Goal: Task Accomplishment & Management: Use online tool/utility

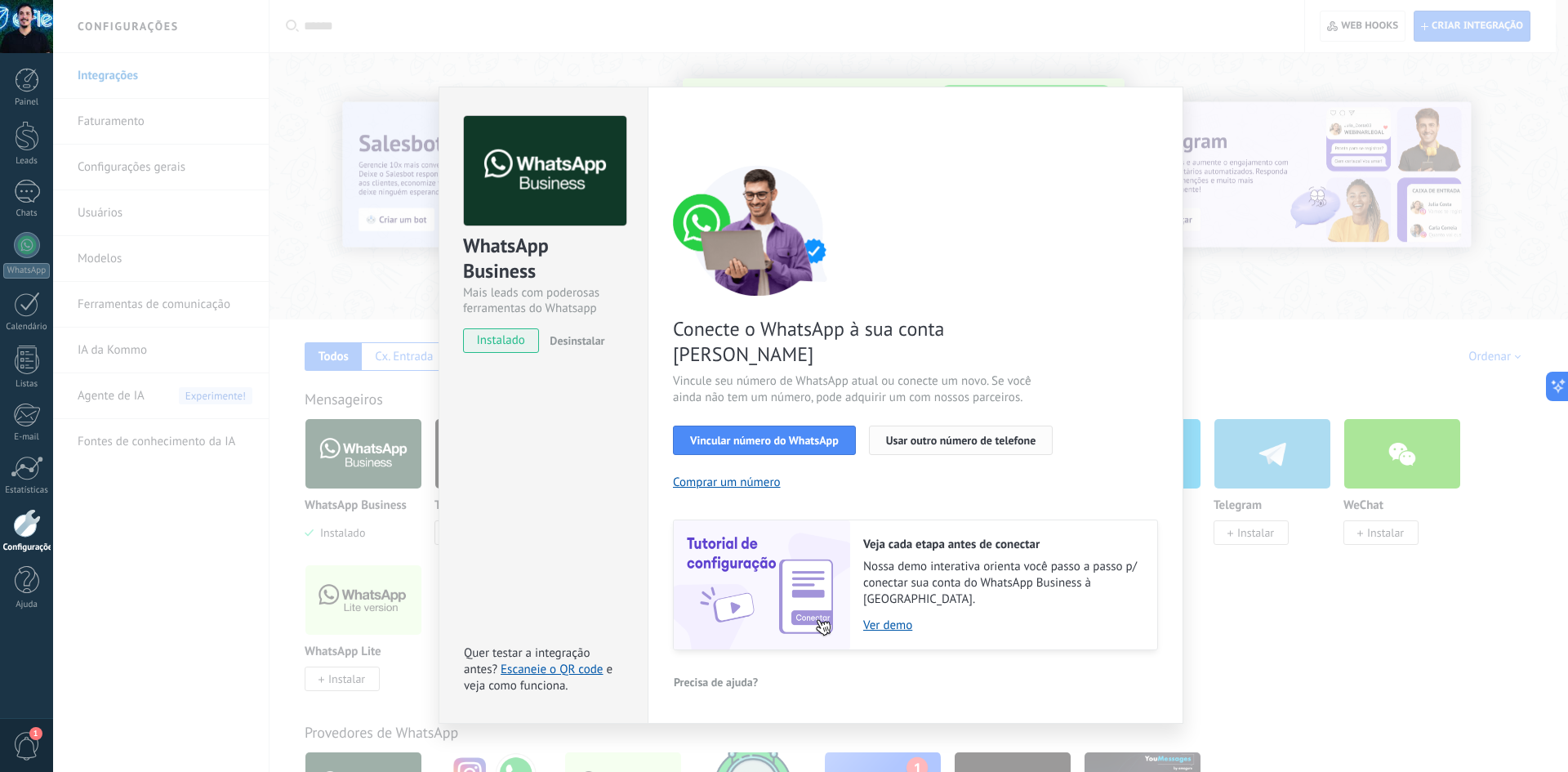
click at [882, 425] on button "Usar outro número de telefone" at bounding box center [961, 439] width 185 height 29
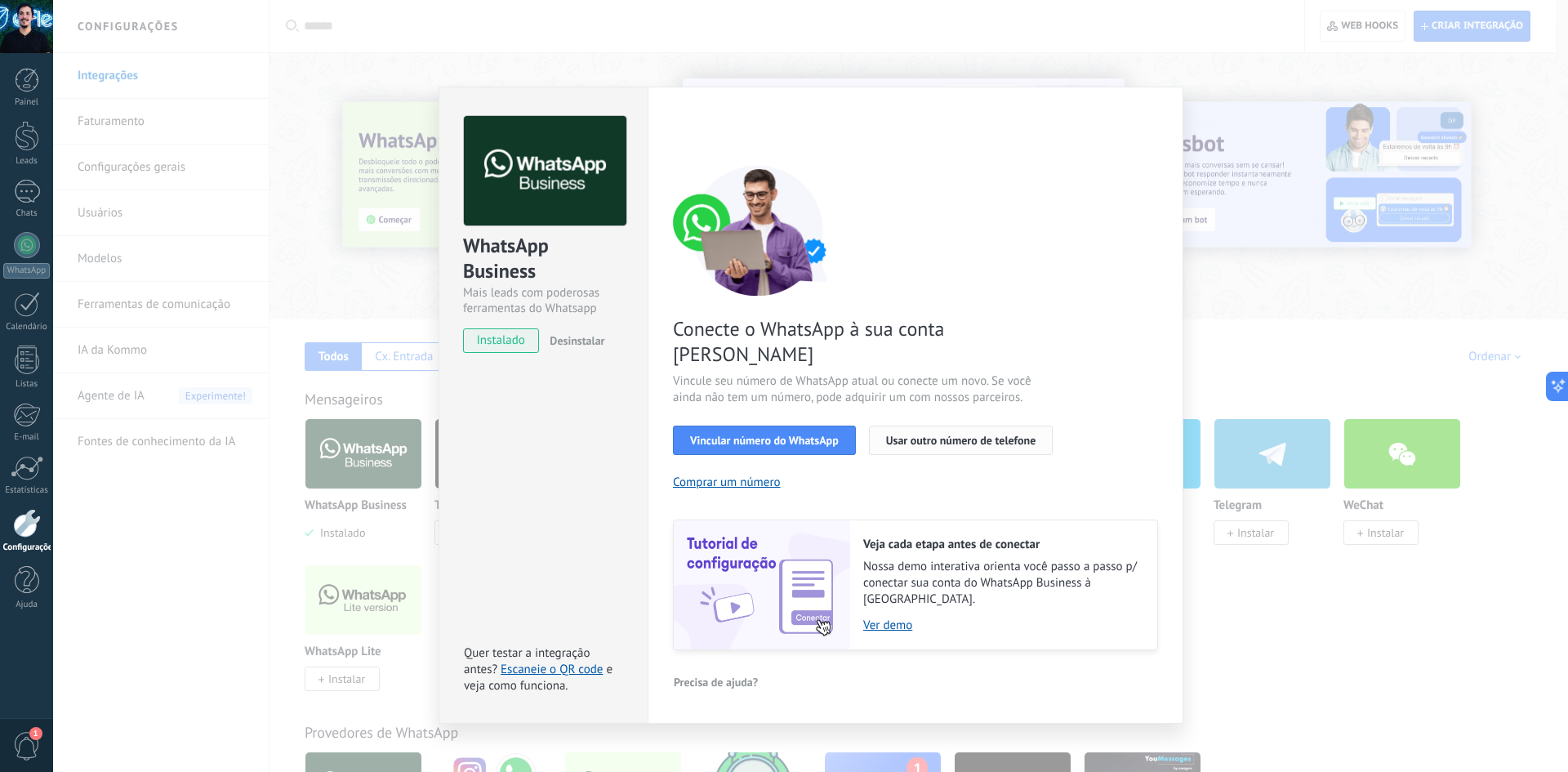
click at [890, 434] on span "Usar outro número de telefone" at bounding box center [961, 440] width 150 height 11
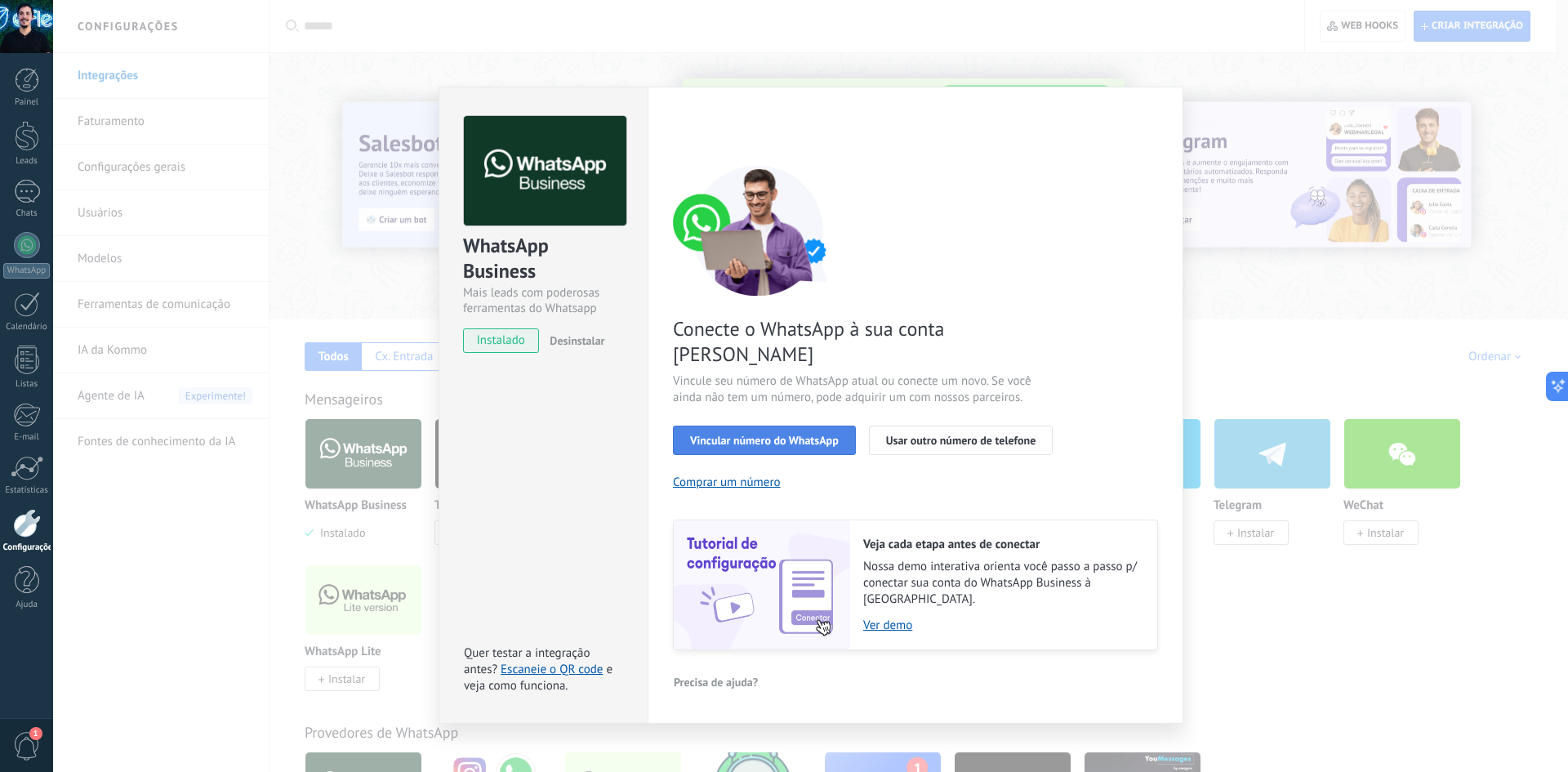
click at [726, 425] on button "Vincular número do WhatsApp" at bounding box center [764, 439] width 183 height 29
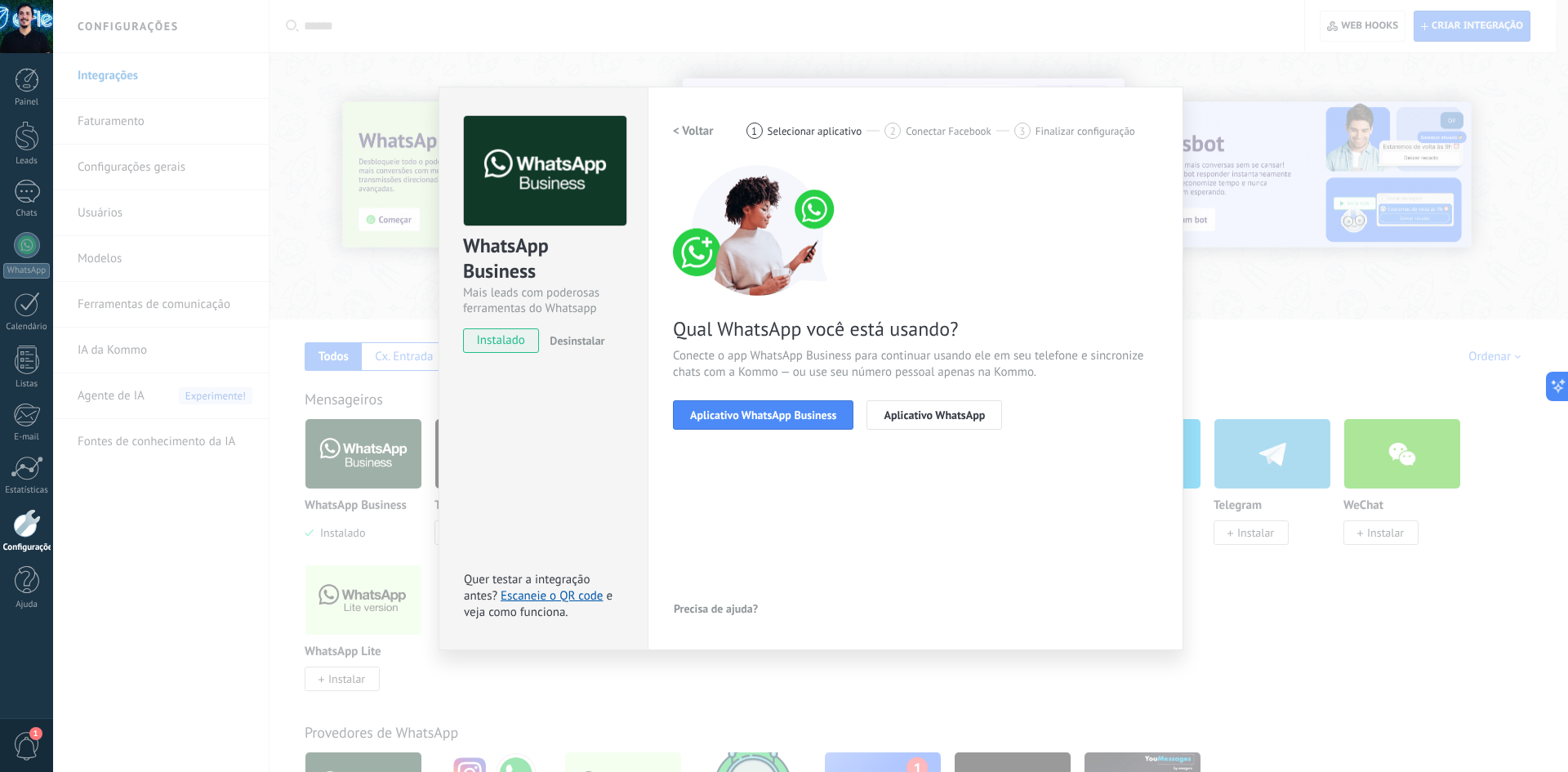
click at [726, 425] on button "Aplicativo WhatsApp Business" at bounding box center [763, 414] width 180 height 29
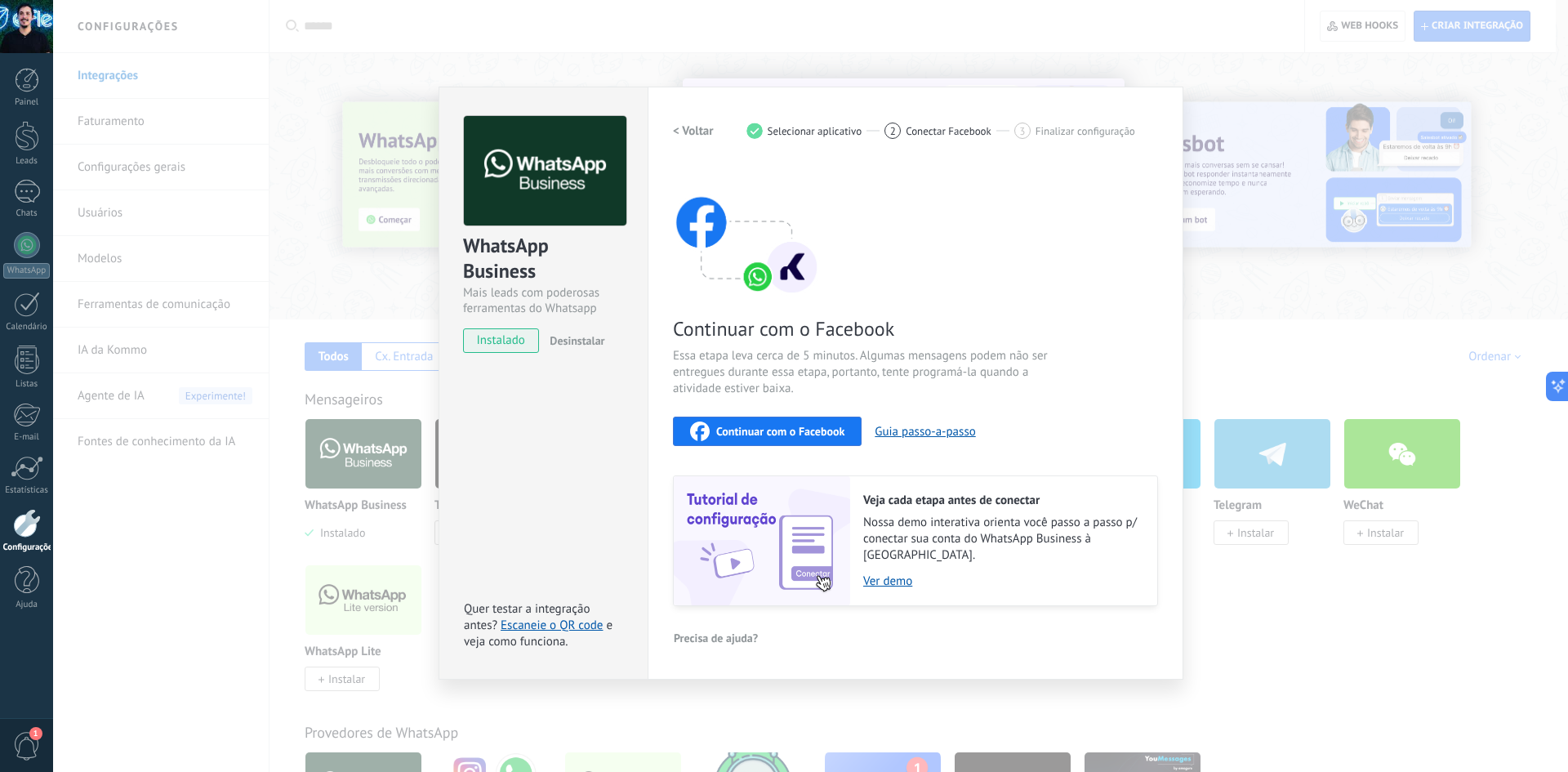
click at [788, 431] on span "Continuar com o Facebook" at bounding box center [780, 431] width 129 height 11
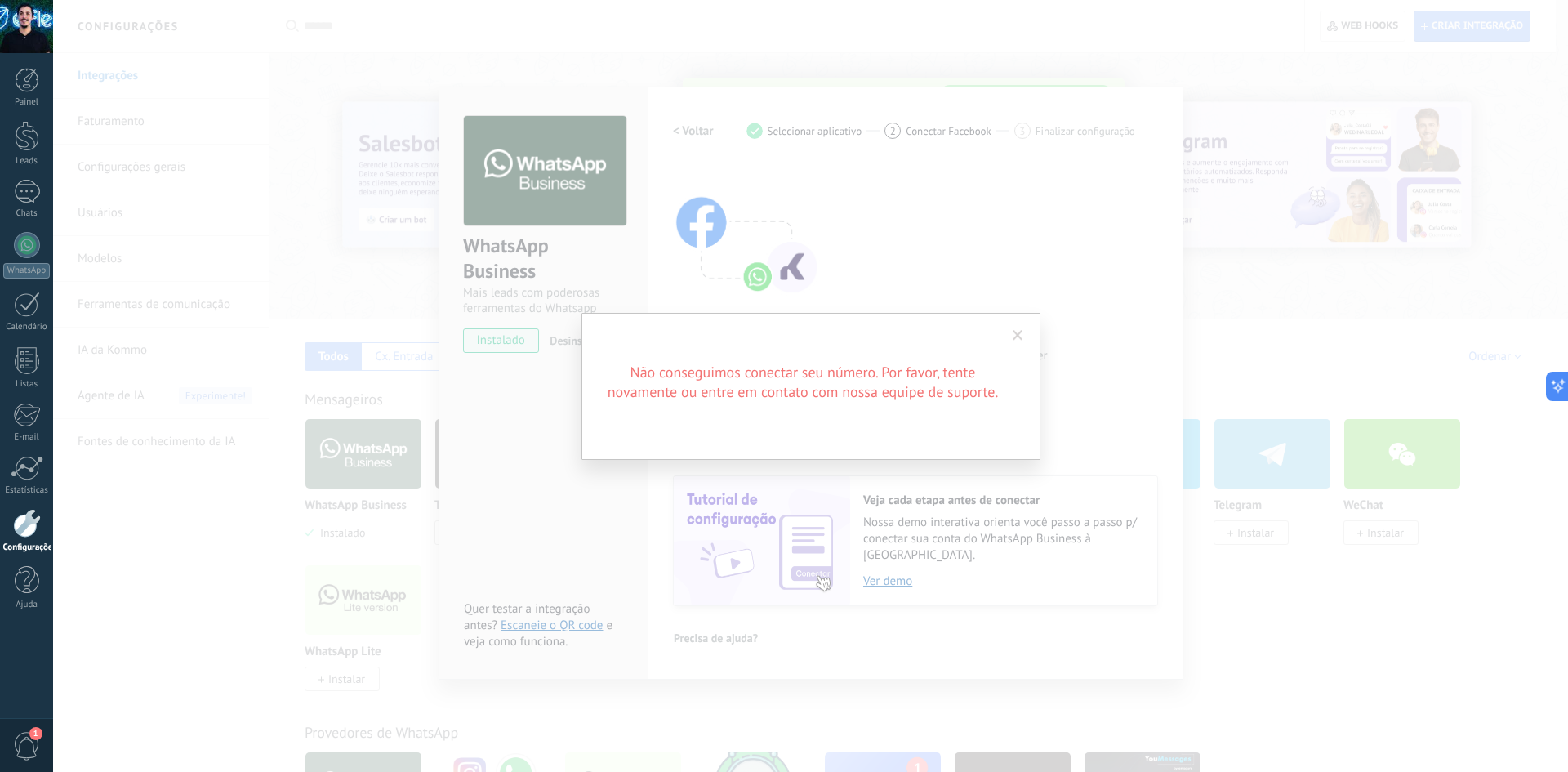
click at [1008, 343] on span at bounding box center [1018, 336] width 27 height 28
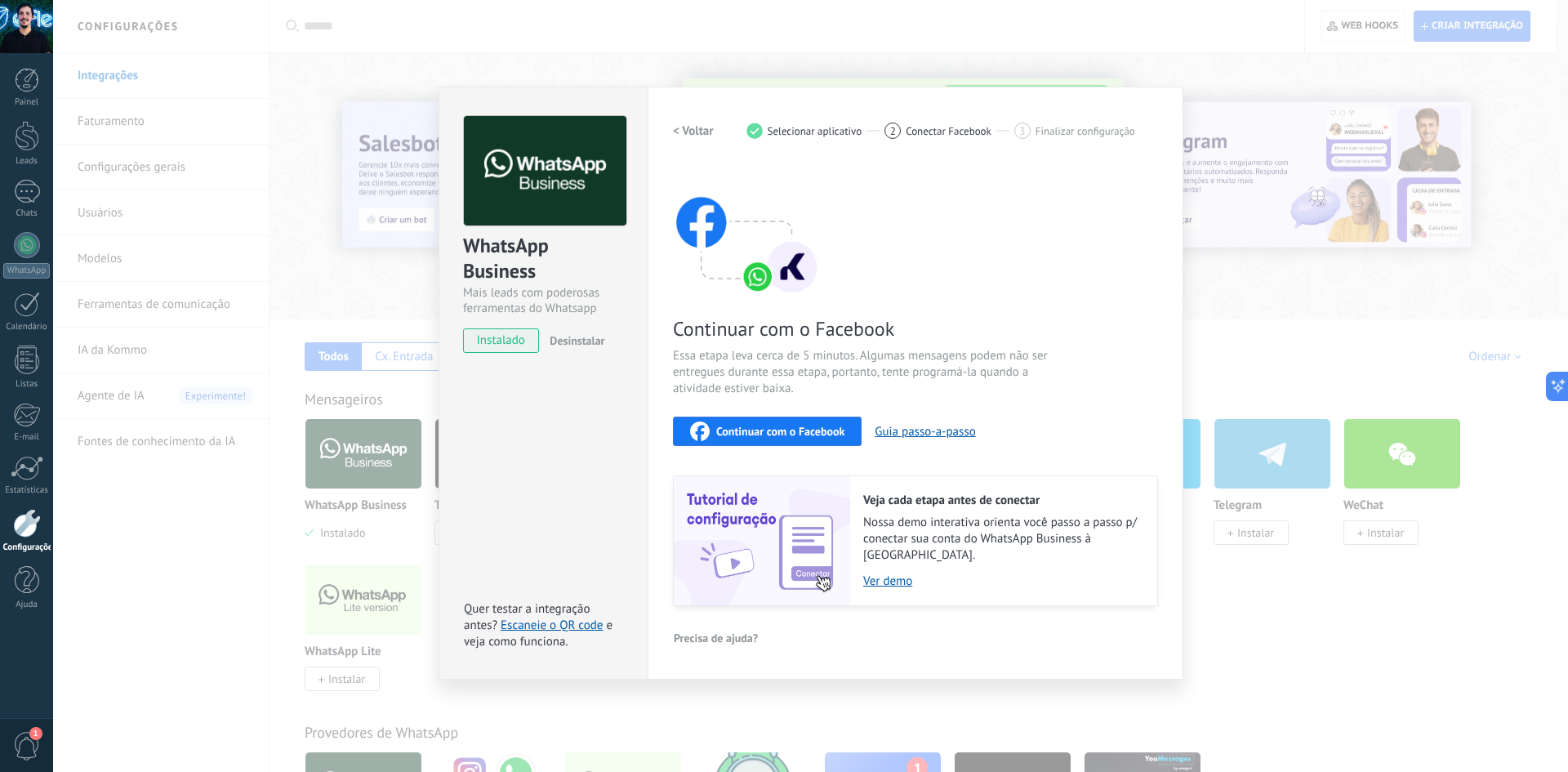
click at [754, 431] on span "Continuar com o Facebook" at bounding box center [780, 431] width 129 height 11
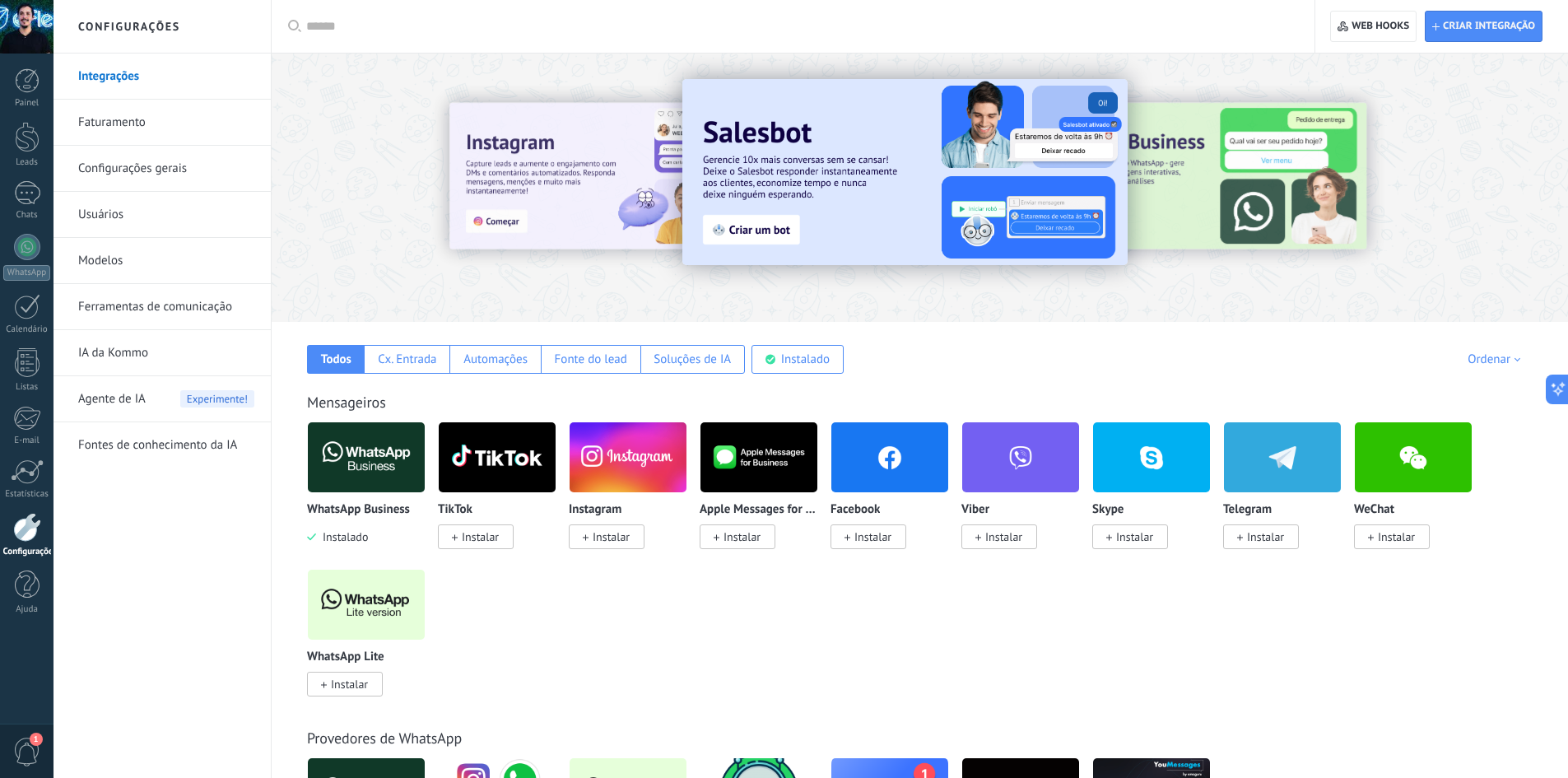
click at [391, 464] on img at bounding box center [367, 457] width 117 height 79
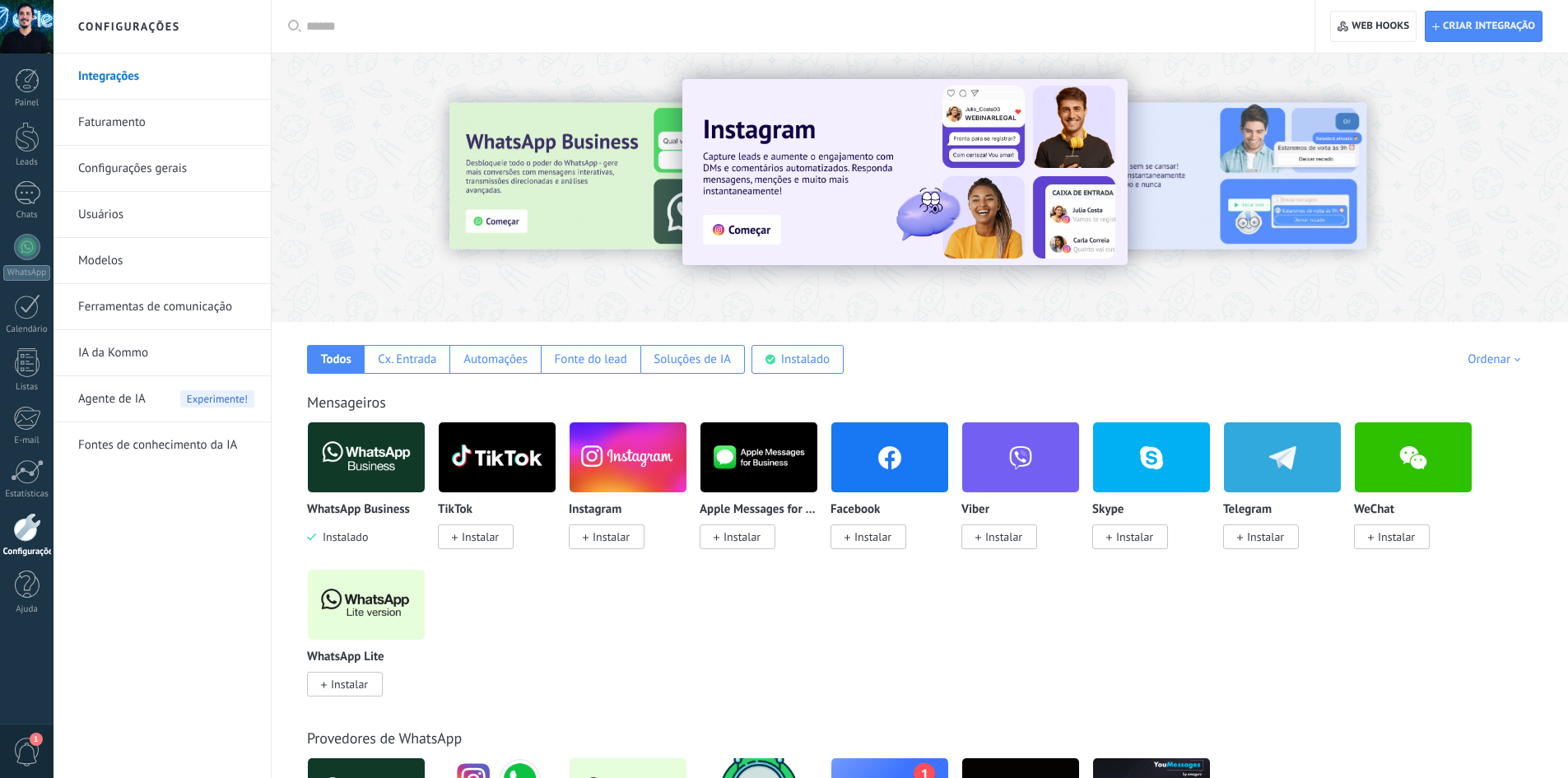
click at [382, 477] on img at bounding box center [367, 457] width 117 height 79
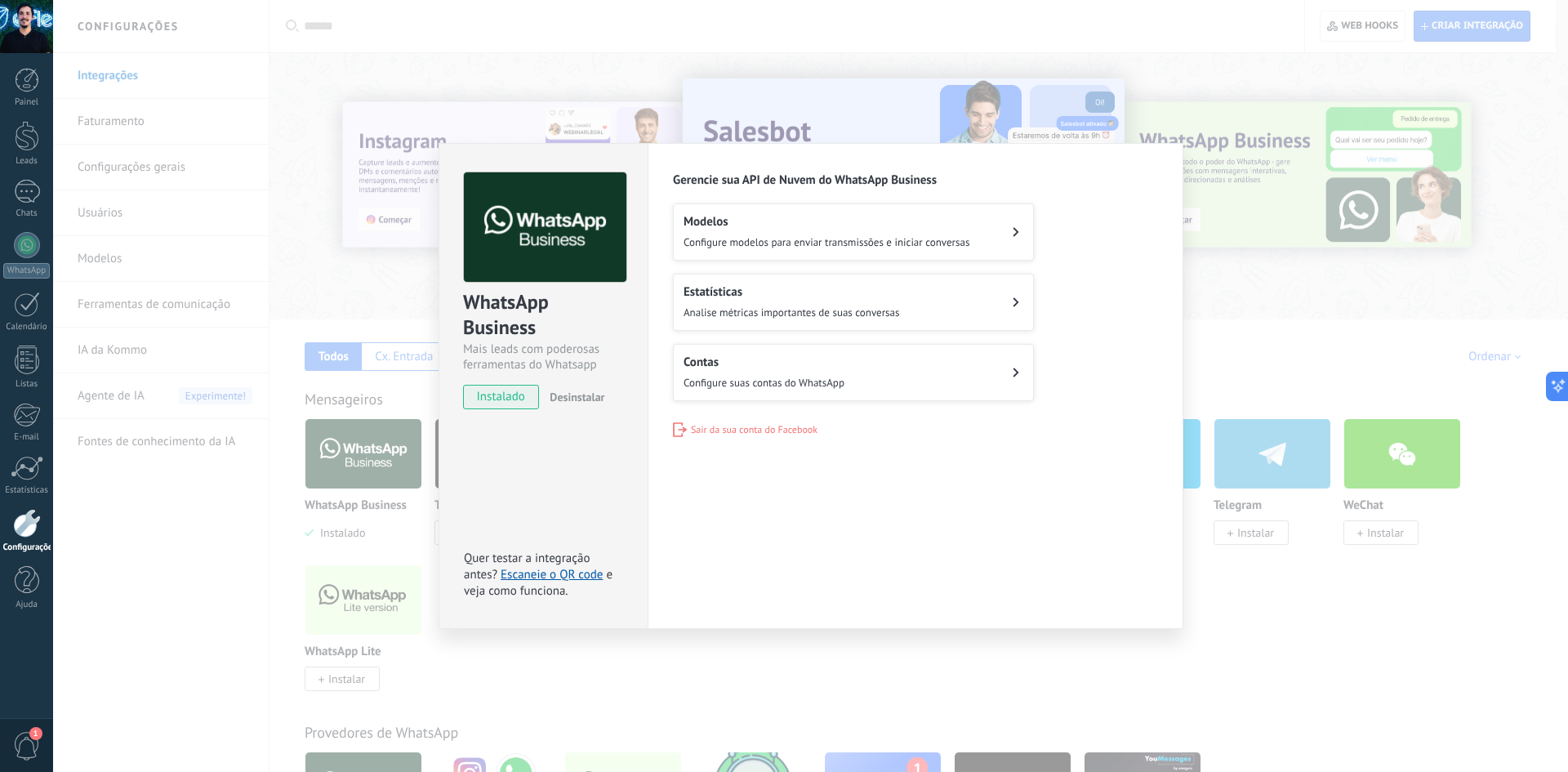
click at [738, 244] on span "Configure modelos para enviar transmissões e iniciar conversas" at bounding box center [827, 242] width 286 height 14
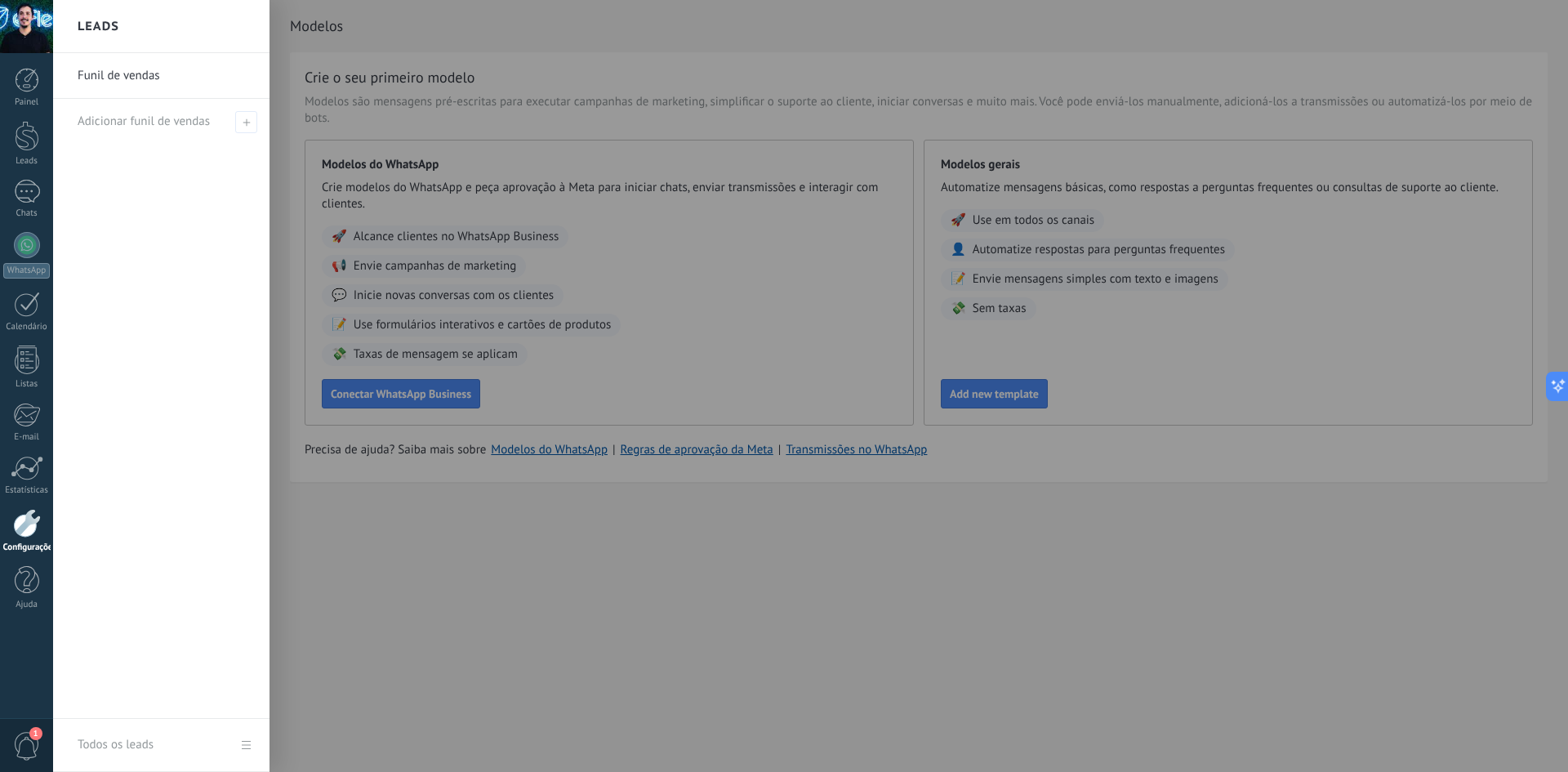
click at [434, 397] on div at bounding box center [837, 386] width 1568 height 772
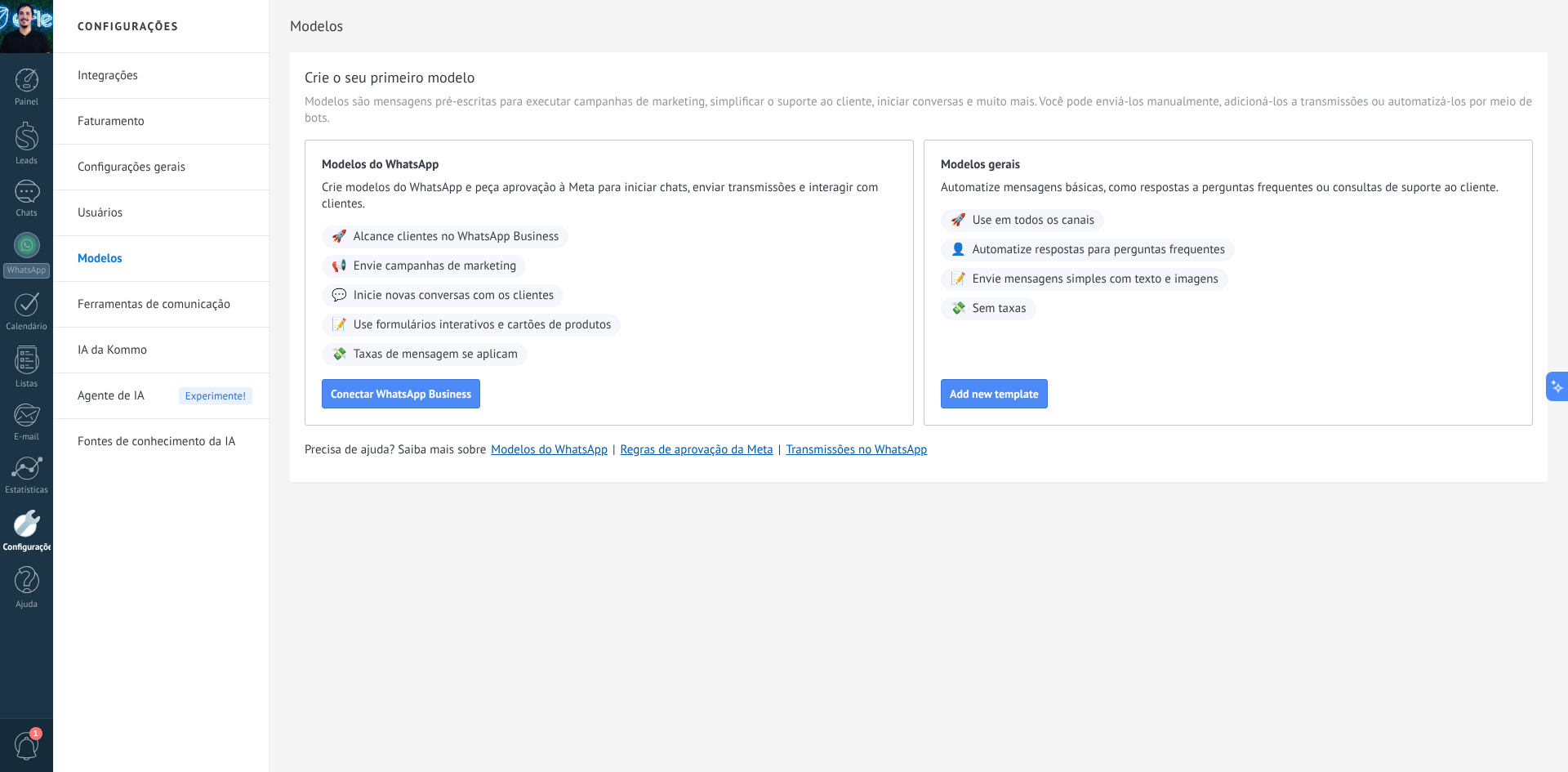
click at [434, 397] on span "Conectar WhatsApp Business" at bounding box center [402, 393] width 141 height 11
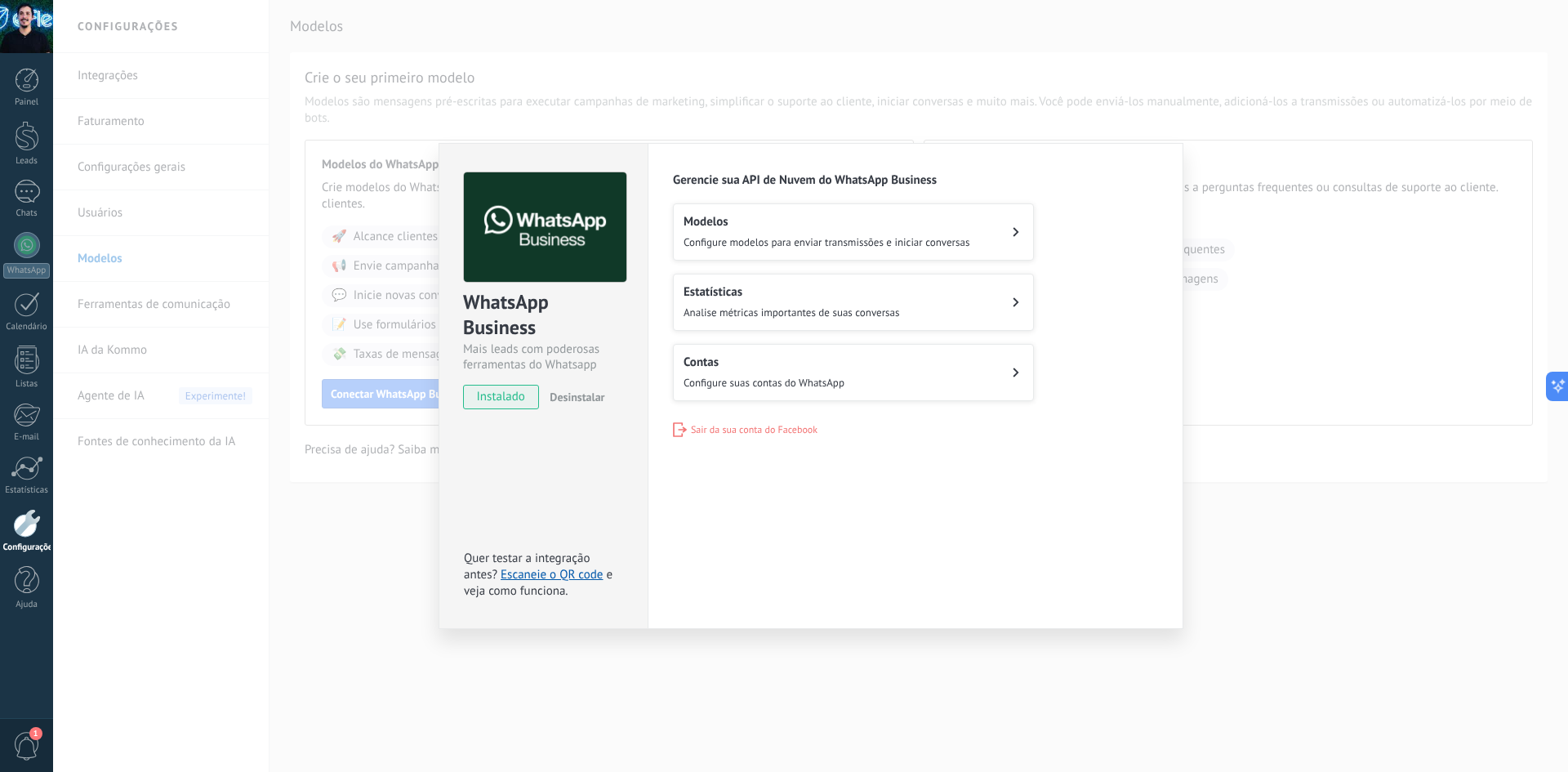
click at [779, 375] on span "Configure suas contas do WhatsApp" at bounding box center [764, 382] width 160 height 14
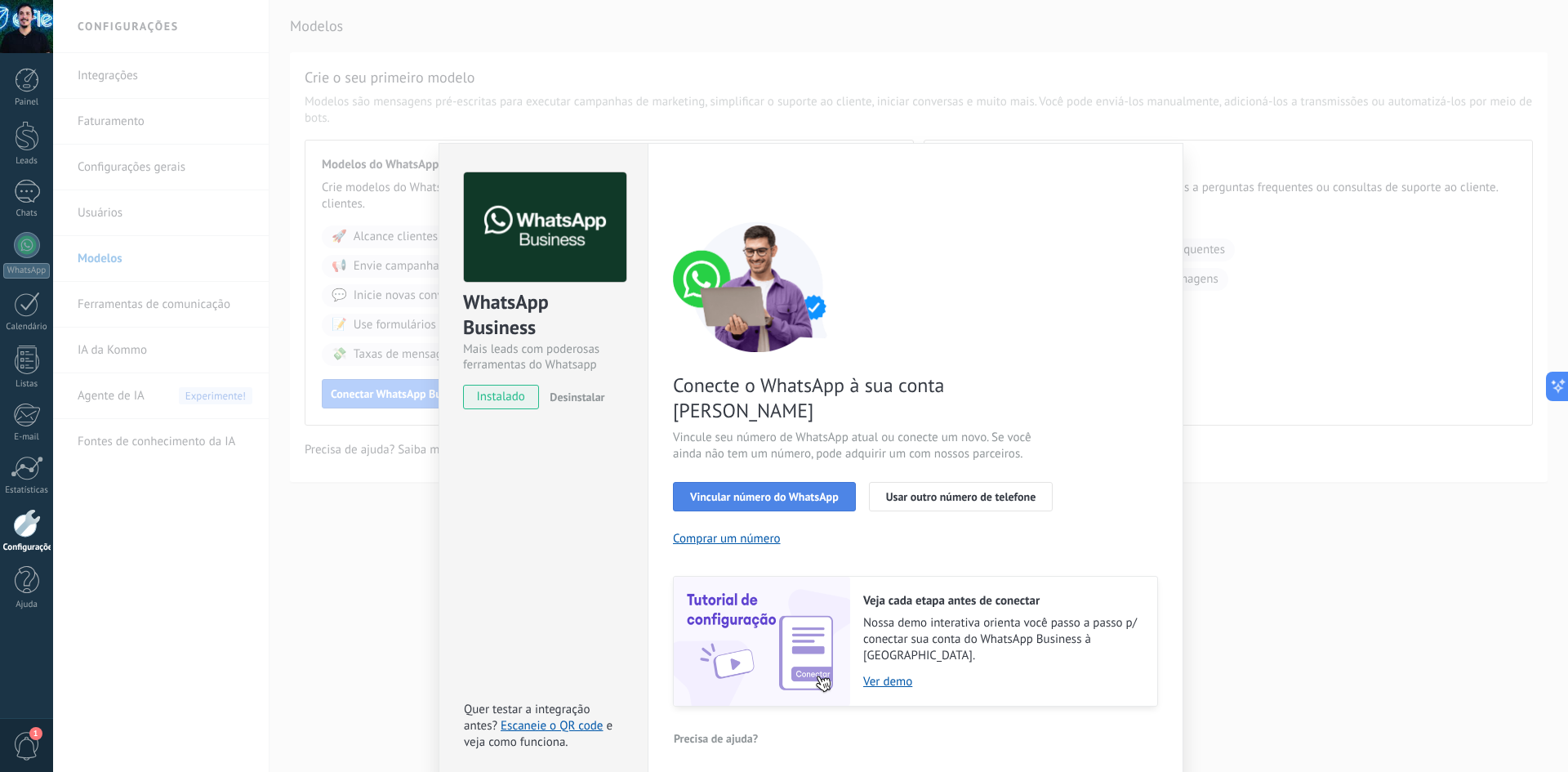
click at [803, 491] on span "Vincular número do WhatsApp" at bounding box center [764, 496] width 148 height 11
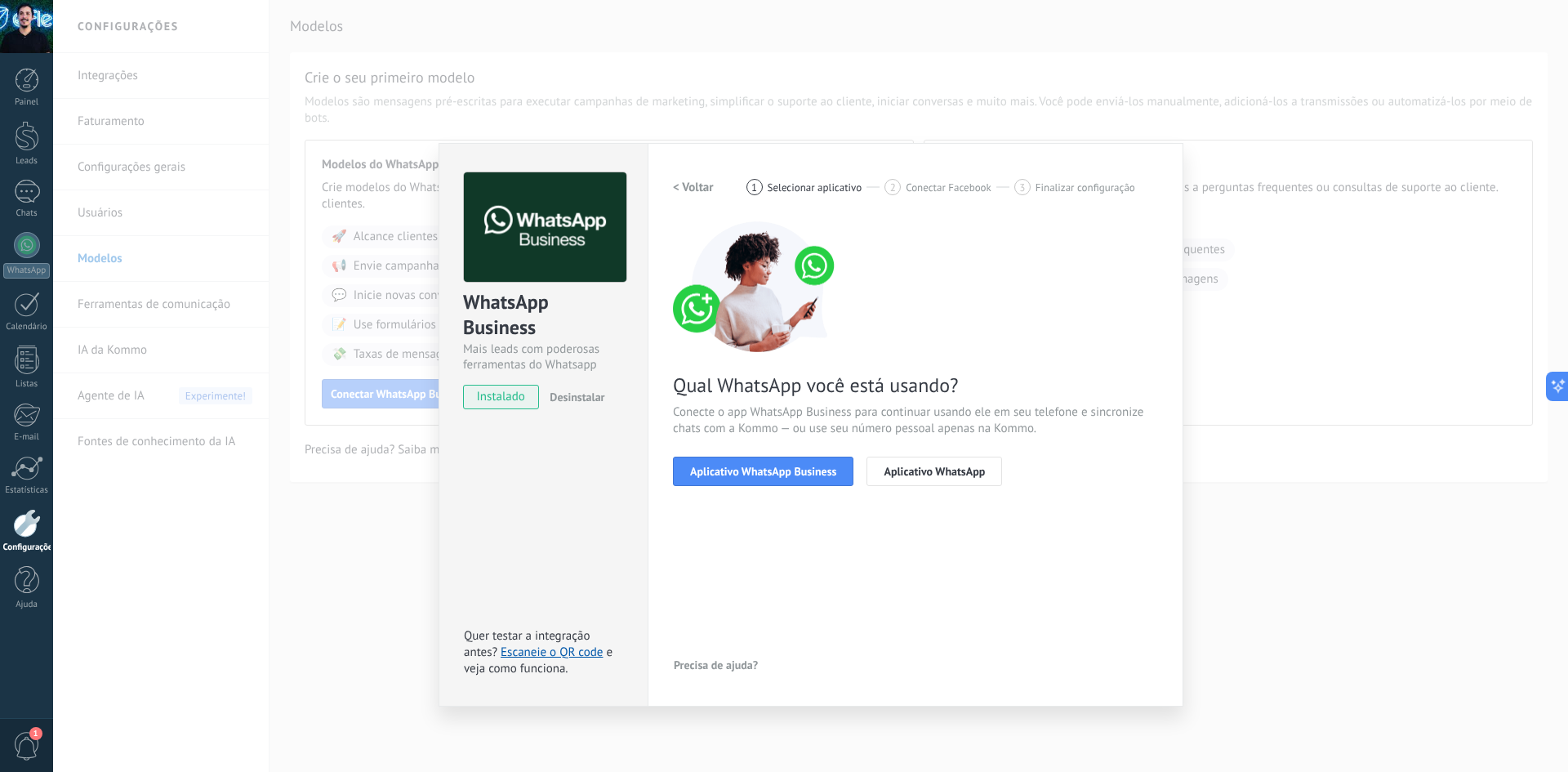
click at [803, 471] on span "Aplicativo WhatsApp Business" at bounding box center [763, 471] width 146 height 11
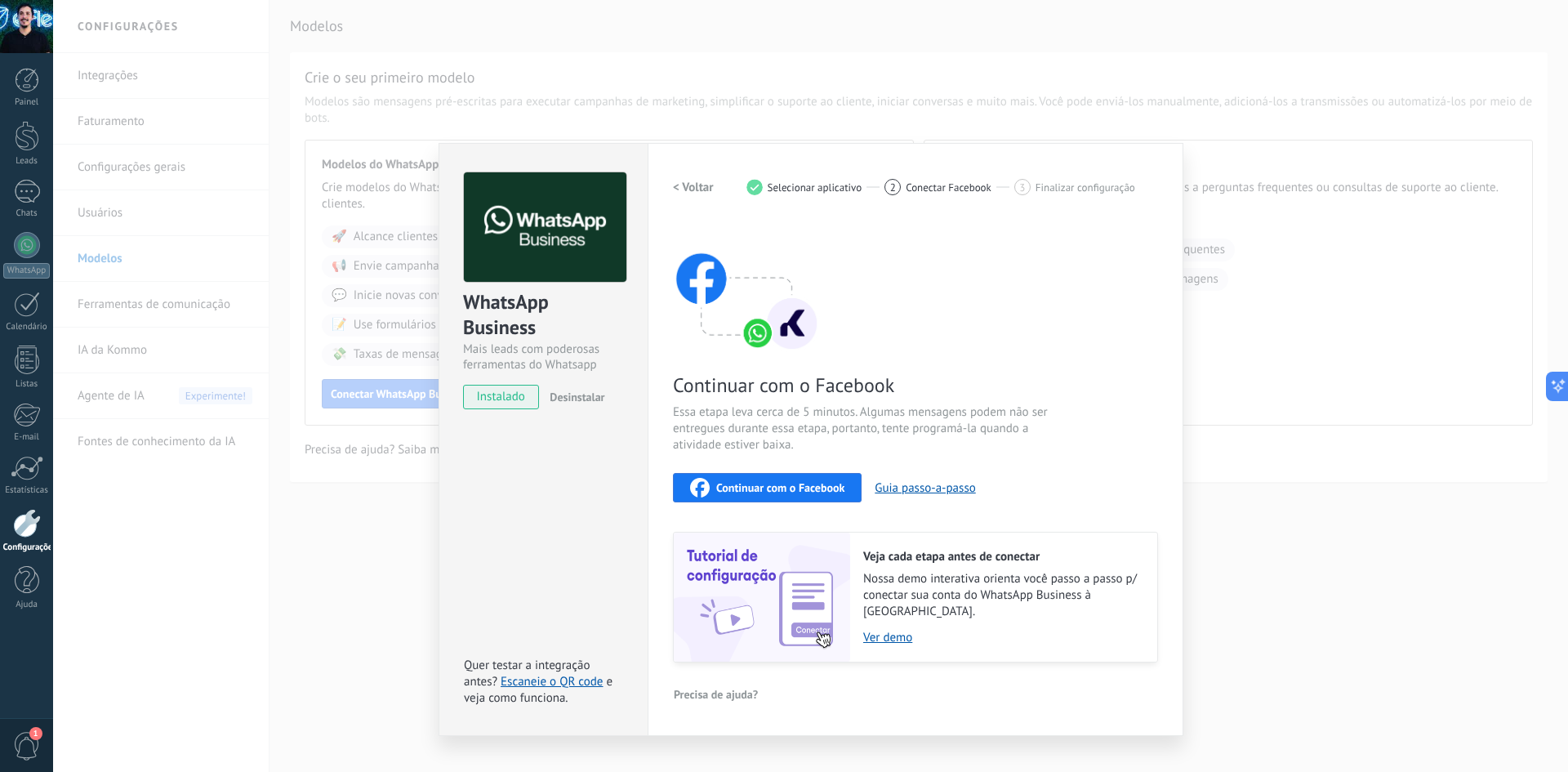
click at [809, 493] on span "Continuar com o Facebook" at bounding box center [780, 488] width 129 height 11
click at [809, 184] on span "Selecionar aplicativo" at bounding box center [814, 187] width 95 height 12
drag, startPoint x: 1286, startPoint y: 235, endPoint x: 1277, endPoint y: 239, distance: 9.8
click at [1284, 235] on div "WhatsApp Business Mais leads com poderosas ferramentas do Whatsapp instalado De…" at bounding box center [811, 386] width 1515 height 772
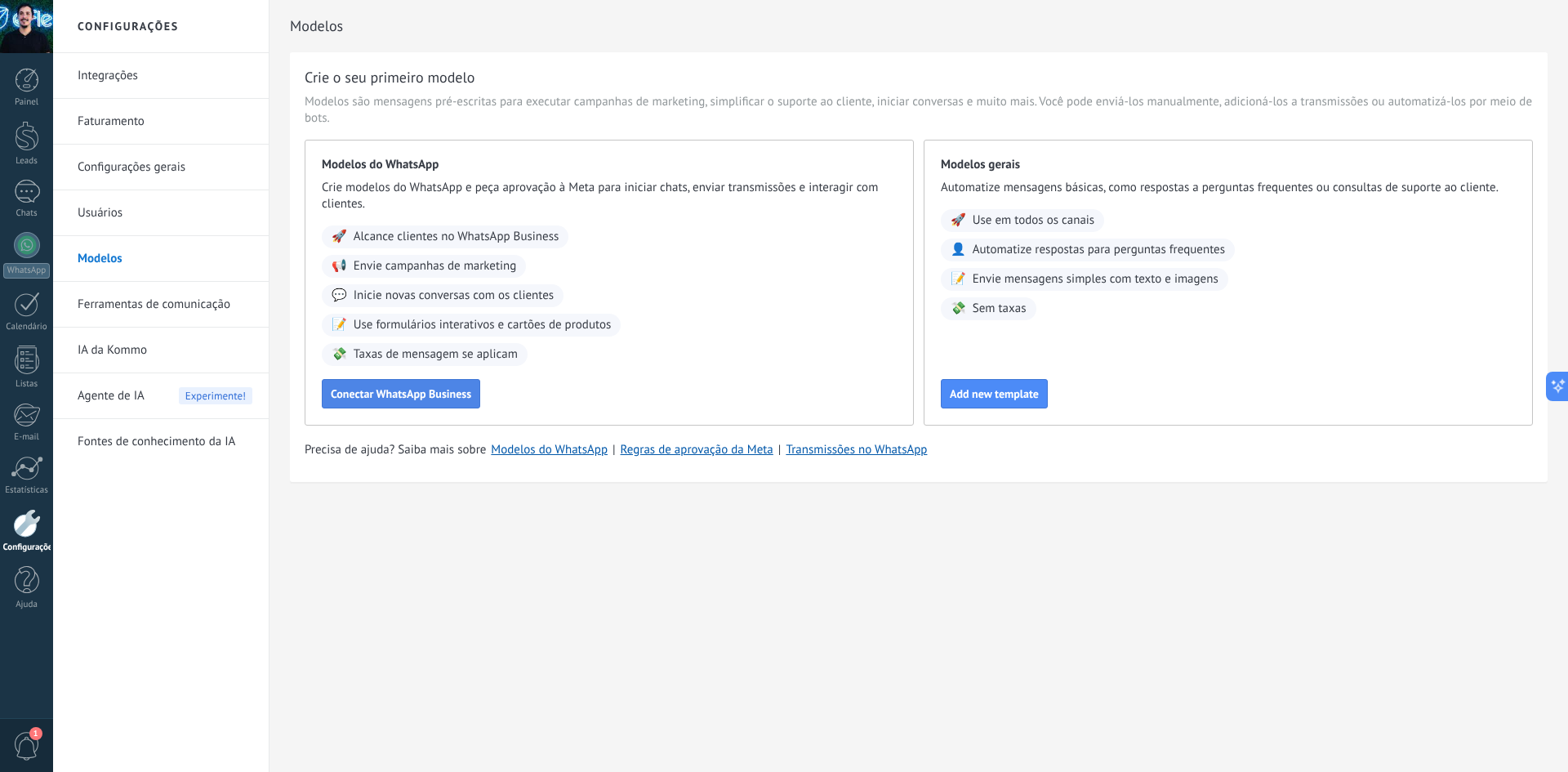
click at [456, 391] on span "Conectar WhatsApp Business" at bounding box center [402, 393] width 141 height 11
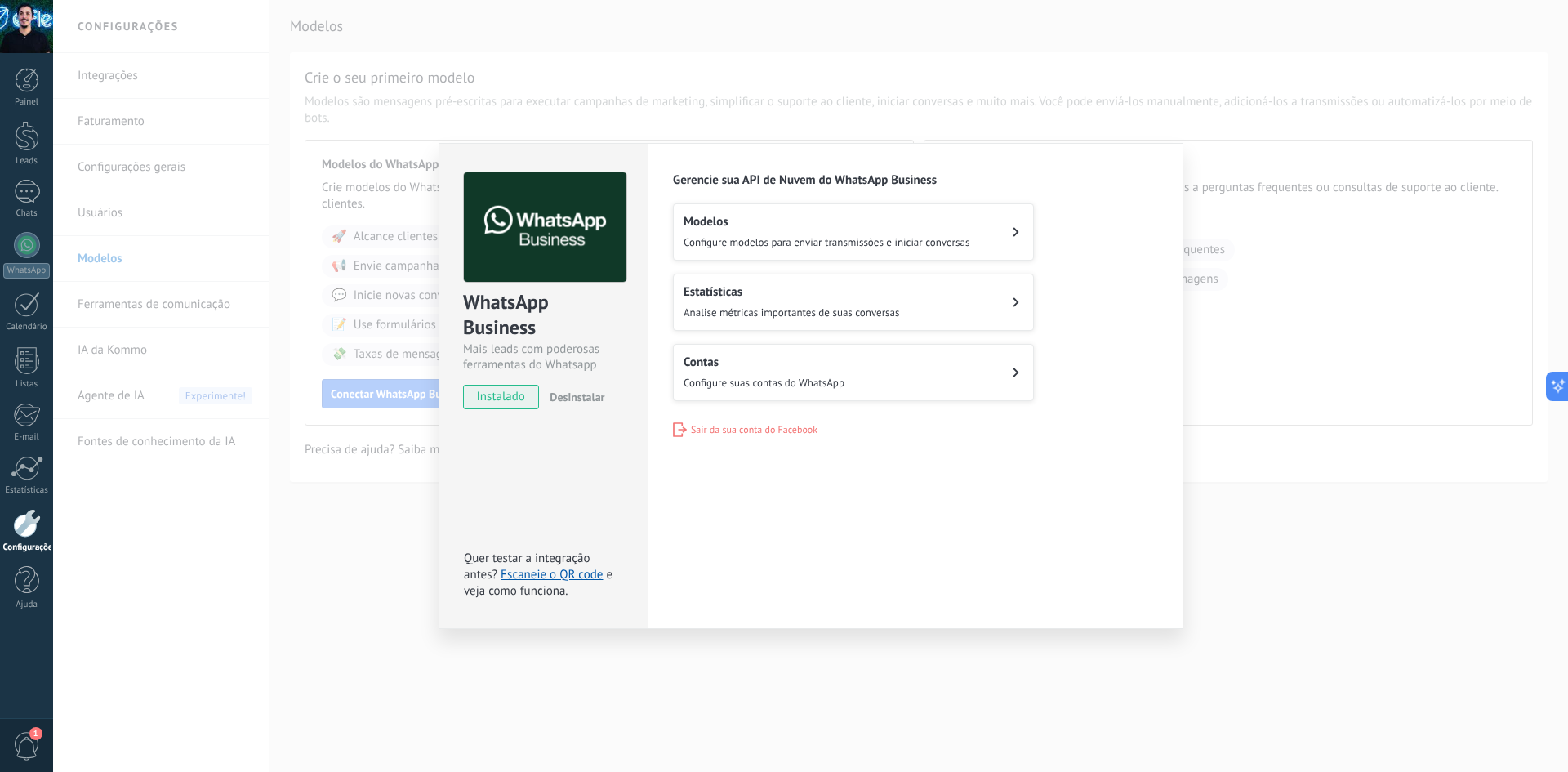
click at [718, 362] on h2 "Contas" at bounding box center [764, 362] width 160 height 16
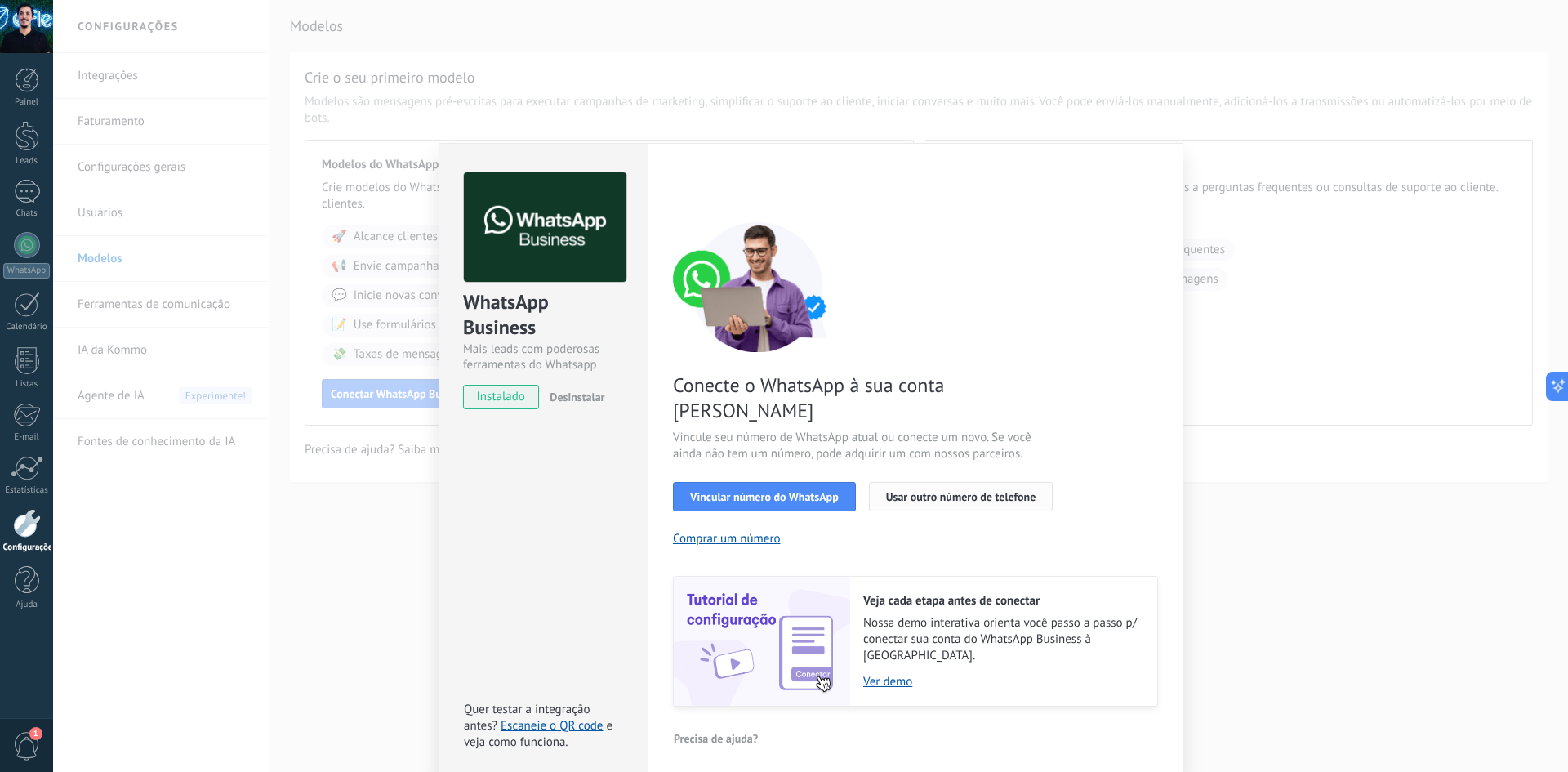
click at [906, 491] on span "Usar outro número de telefone" at bounding box center [961, 496] width 150 height 11
click at [754, 491] on span "Vincular número do WhatsApp" at bounding box center [764, 496] width 148 height 11
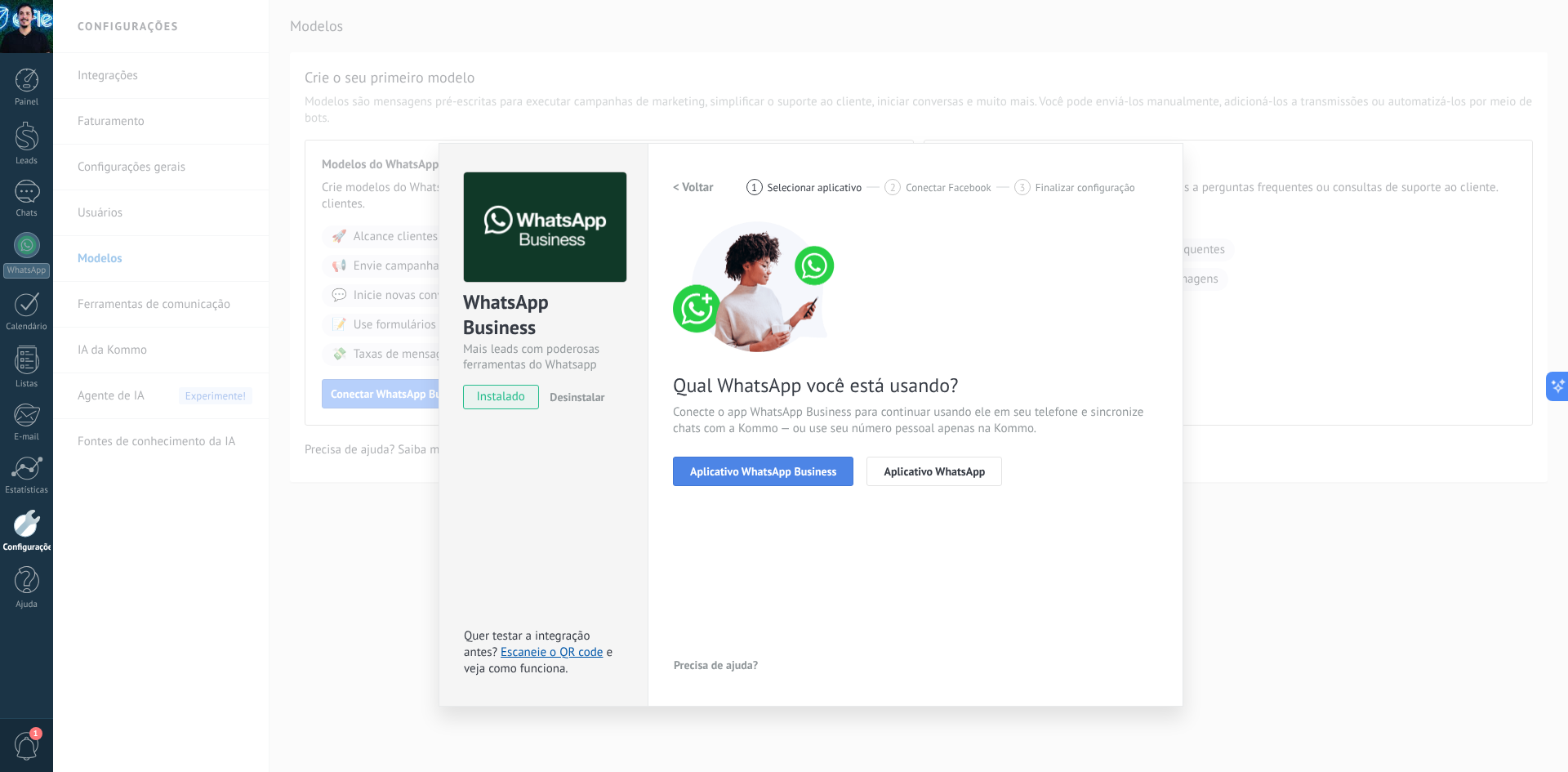
click at [803, 477] on button "Aplicativo WhatsApp Business" at bounding box center [763, 471] width 180 height 29
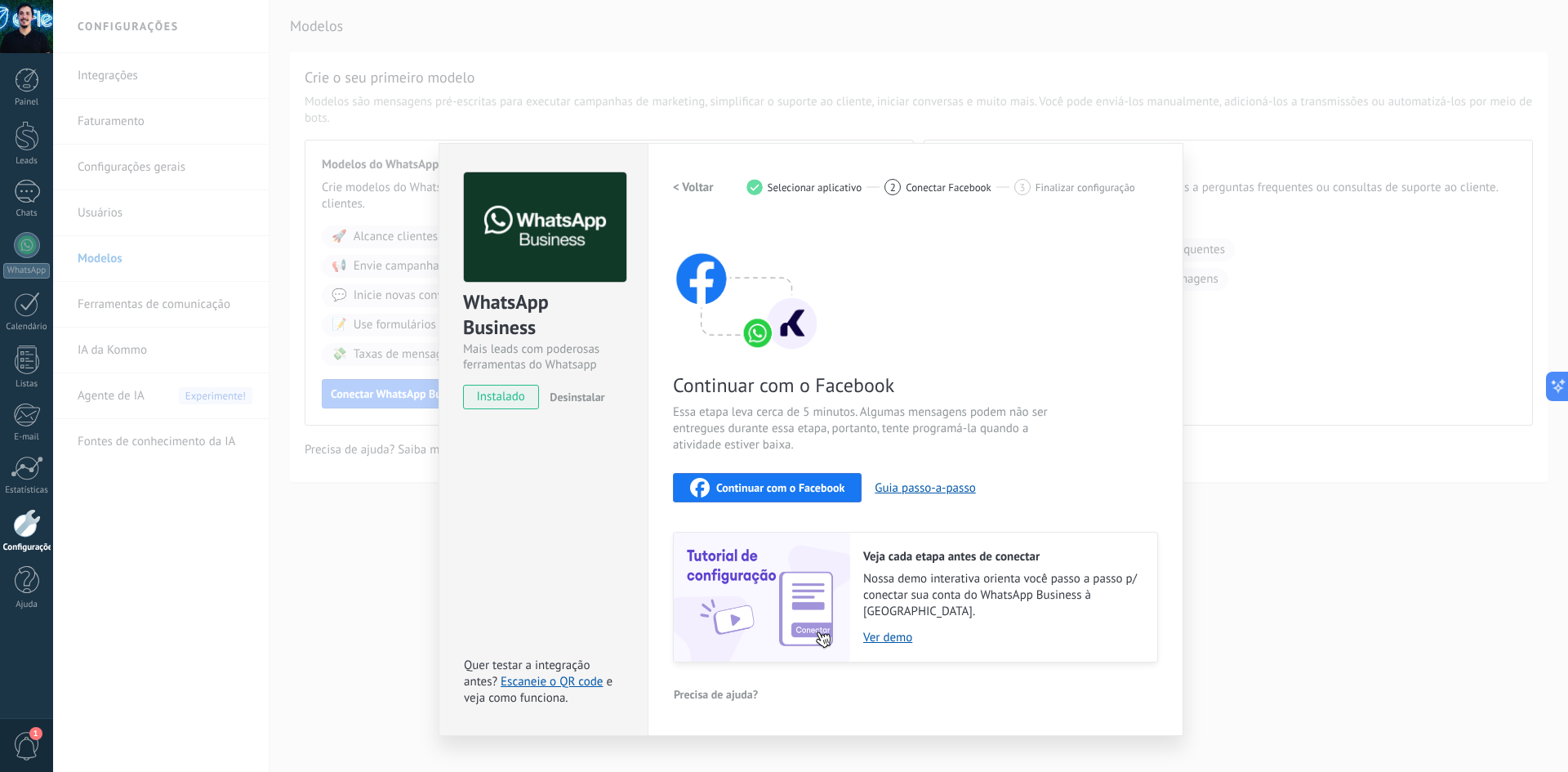
click at [344, 448] on div "WhatsApp Business Mais leads com poderosas ferramentas do Whatsapp instalado De…" at bounding box center [811, 386] width 1515 height 772
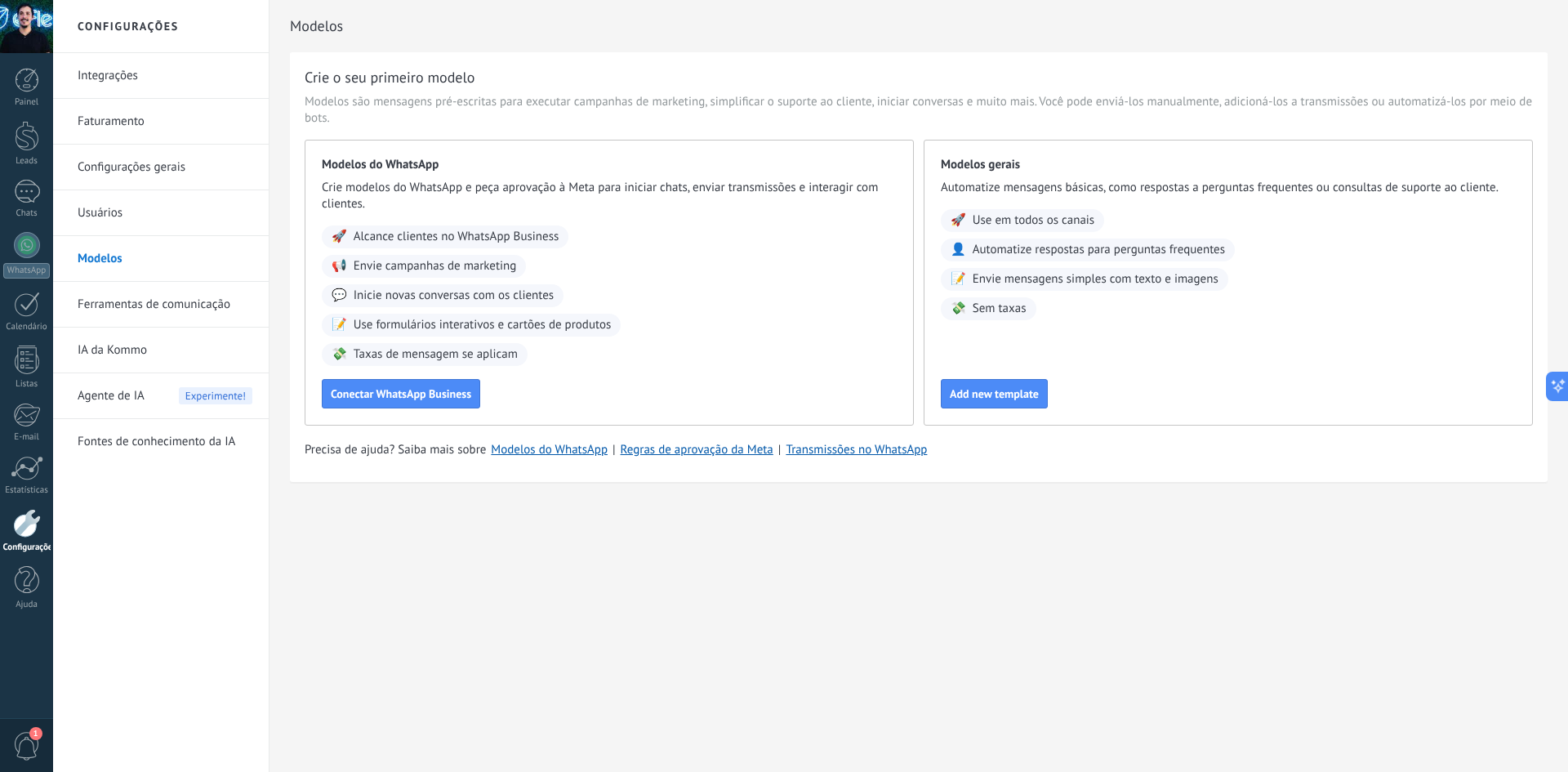
click at [119, 85] on link "Integrações" at bounding box center [165, 76] width 175 height 46
